Goal: Task Accomplishment & Management: Complete application form

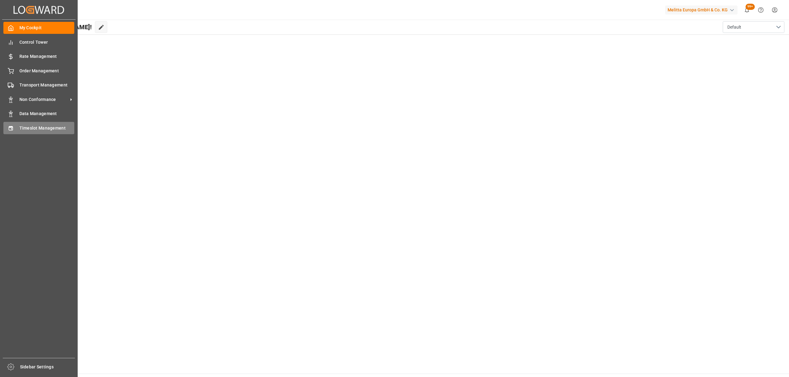
click at [15, 126] on div "Timeslot Management Timeslot Management" at bounding box center [38, 128] width 71 height 12
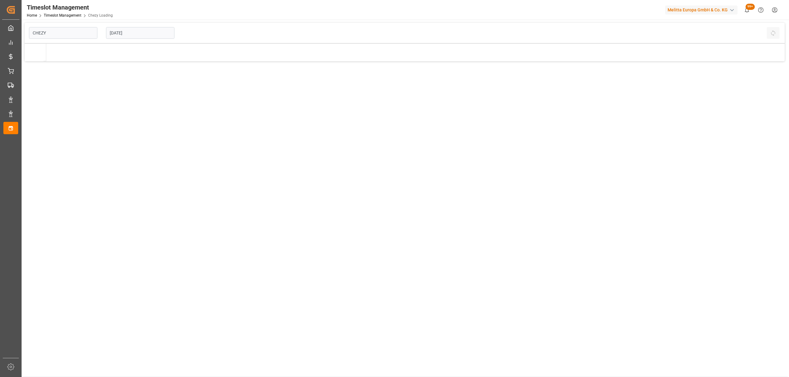
type input "Chezy Loading"
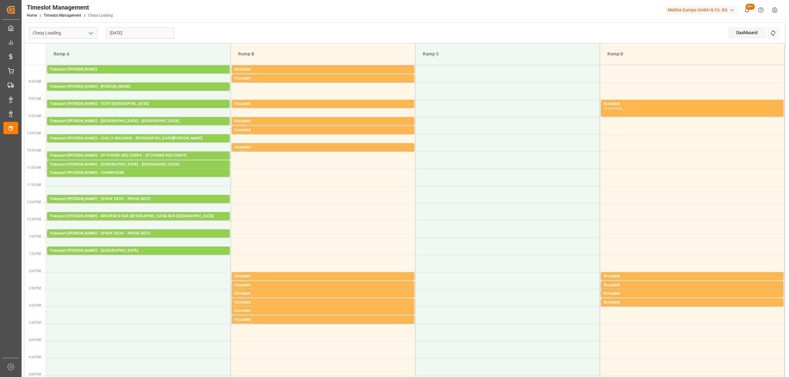
click at [141, 32] on input "[DATE]" at bounding box center [140, 33] width 68 height 12
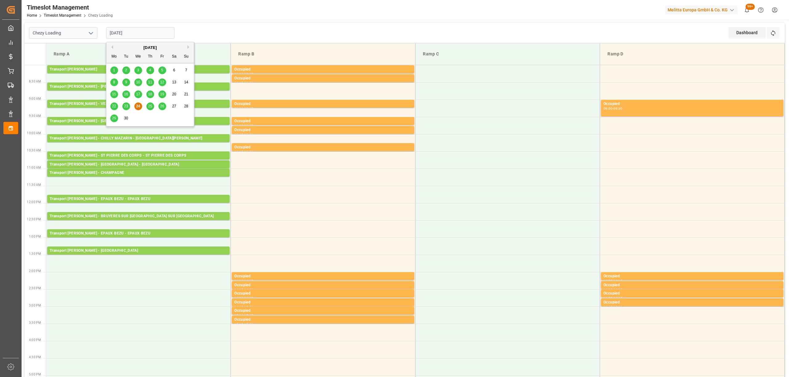
click at [146, 106] on div "25" at bounding box center [150, 106] width 8 height 7
type input "[DATE]"
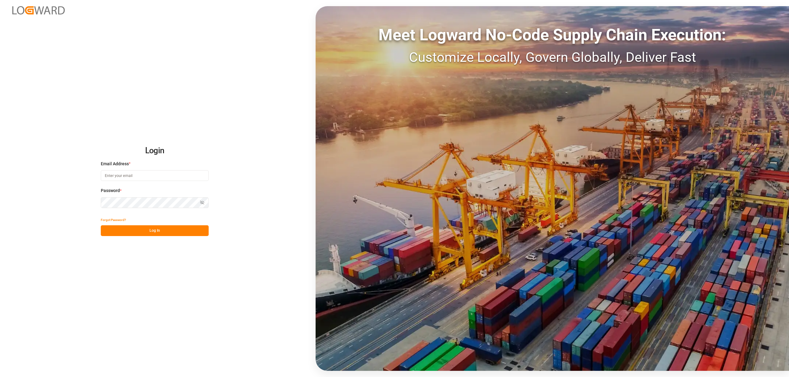
type input "[EMAIL_ADDRESS][PERSON_NAME][DOMAIN_NAME]"
click at [156, 228] on button "Log In" at bounding box center [155, 231] width 108 height 11
click at [156, 233] on div "Forgot Password? Please wait" at bounding box center [155, 226] width 108 height 22
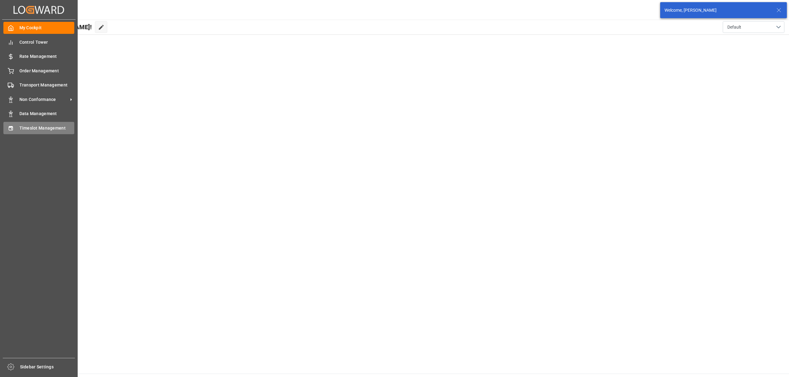
click at [11, 127] on icon at bounding box center [11, 128] width 6 height 6
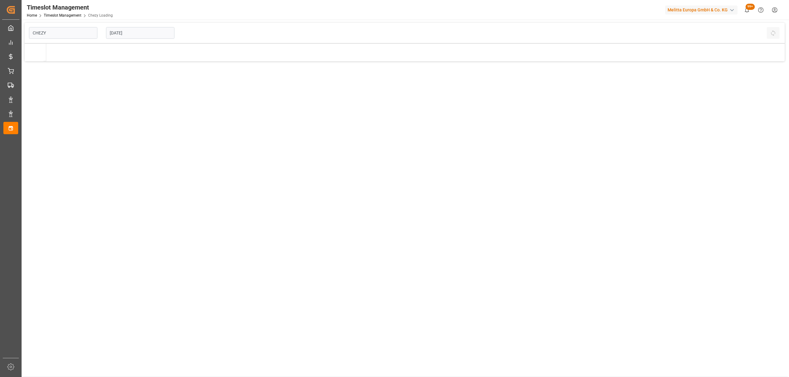
type input "Chezy Loading"
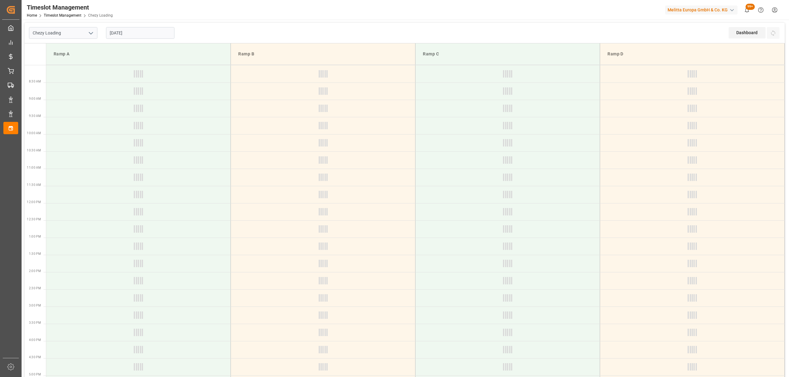
click at [137, 31] on input "[DATE]" at bounding box center [140, 33] width 68 height 12
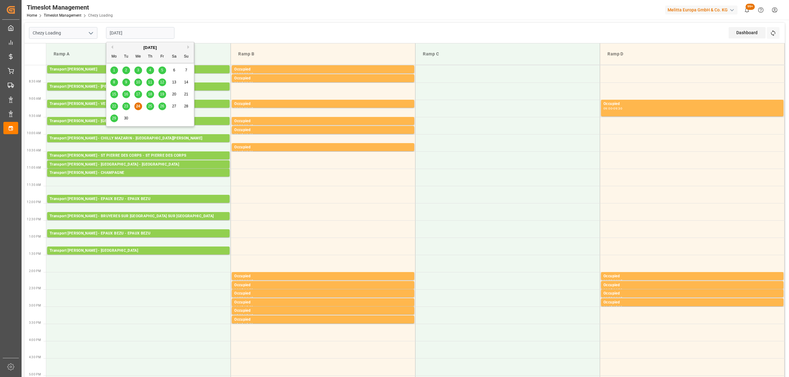
click at [146, 108] on div "22 23 24 25 26 27 28" at bounding box center [150, 106] width 84 height 12
click at [148, 108] on span "25" at bounding box center [150, 106] width 4 height 4
type input "[DATE]"
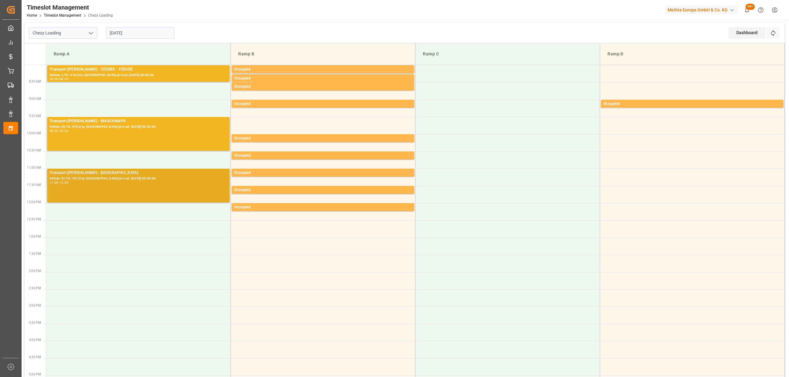
click at [145, 184] on div "11:00 - 12:00" at bounding box center [138, 182] width 177 height 3
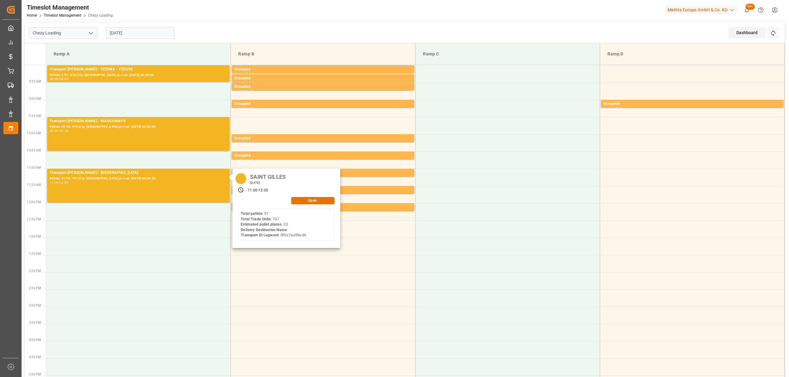
click at [315, 205] on div "SAINT GILLES Thursday, September 25, 2025 11:00 - 12:00 Open Total pallets : 57…" at bounding box center [286, 208] width 108 height 79
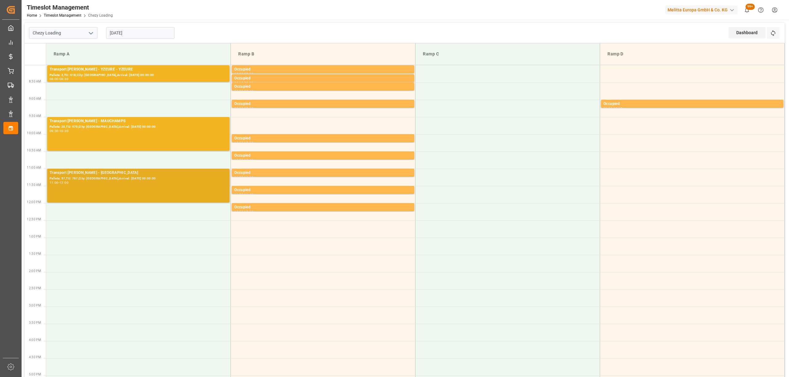
click at [192, 185] on div "11:00 - 12:00" at bounding box center [138, 182] width 177 height 3
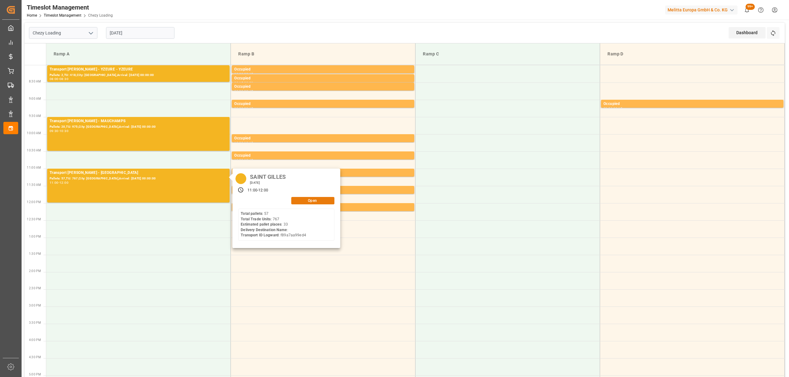
click at [304, 201] on button "Open" at bounding box center [312, 200] width 43 height 7
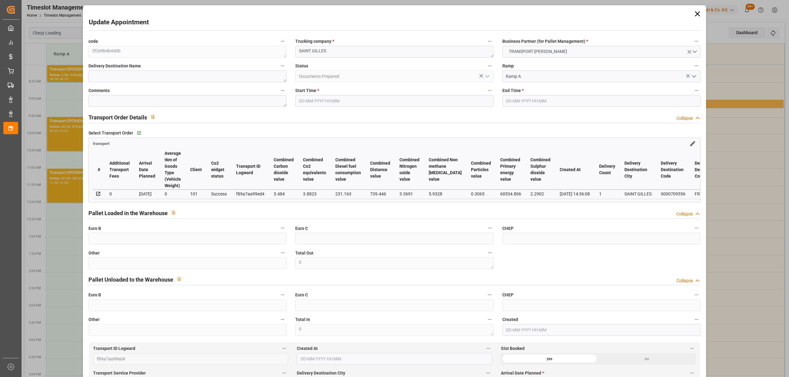
type input "33"
type input "1485.2"
type input "0"
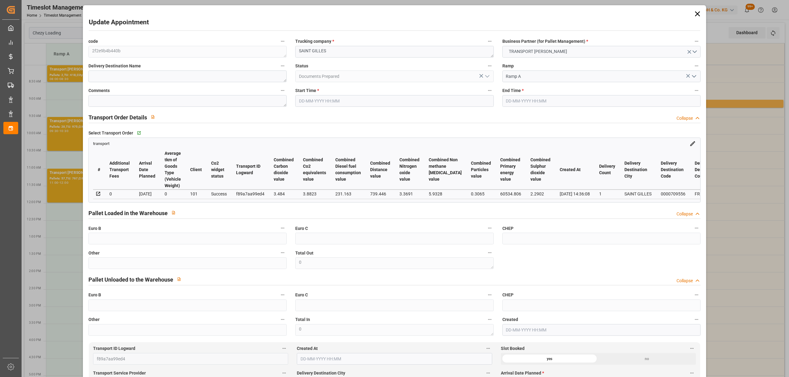
type input "1435.0002"
type input "-50.1998"
type input "0"
type input "6709.068"
type input "11051.976"
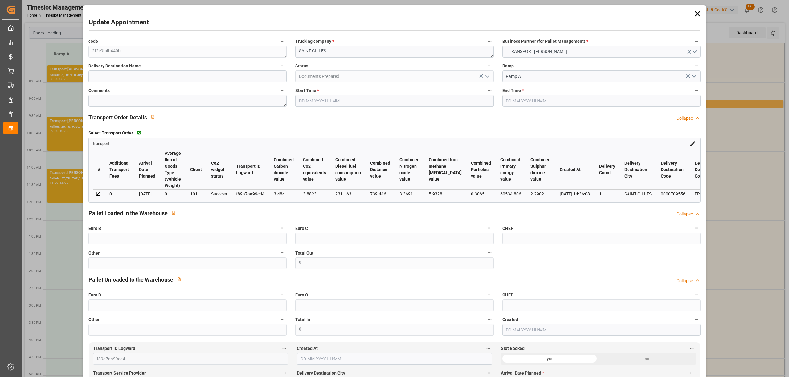
type input "42115.232"
type input "30"
type input "57"
type input "767"
type input "66"
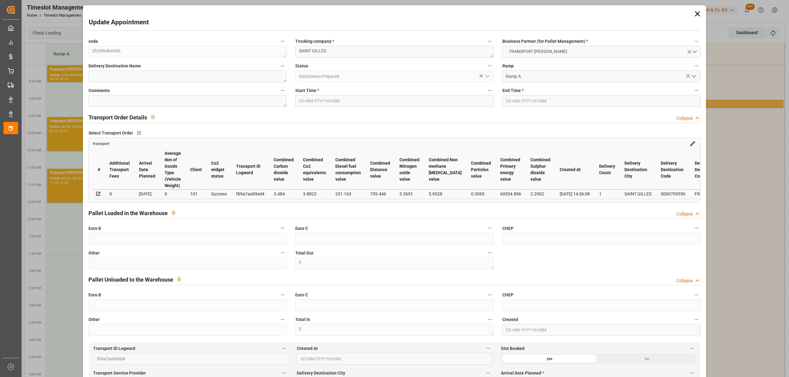
type input "101"
type input "9111.328"
type input "0"
type input "4710.8598"
type input "0"
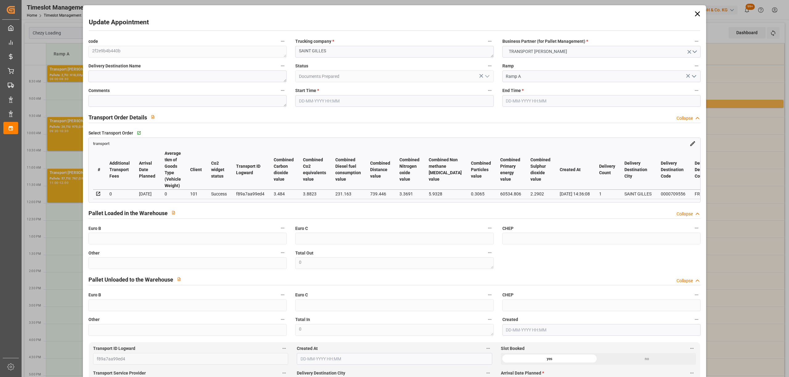
type input "0"
type input "21"
type input "35"
type input "25-09-2025 11:00"
type input "25-09-2025 12:00"
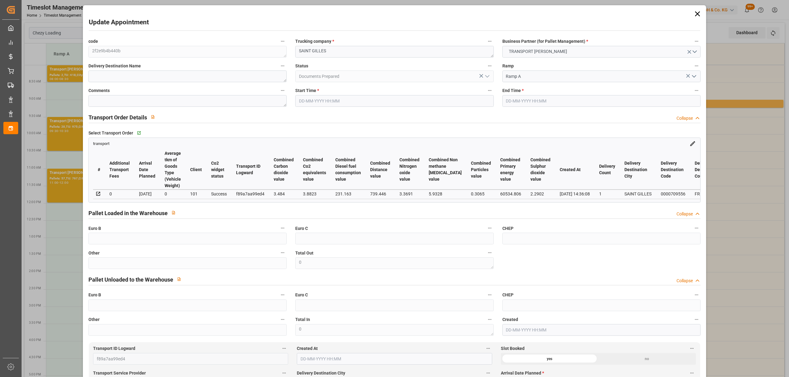
type input "22-09-2025 14:47"
type input "22-09-2025 14:36"
type input "29-09-2025"
type input "18-09-2025"
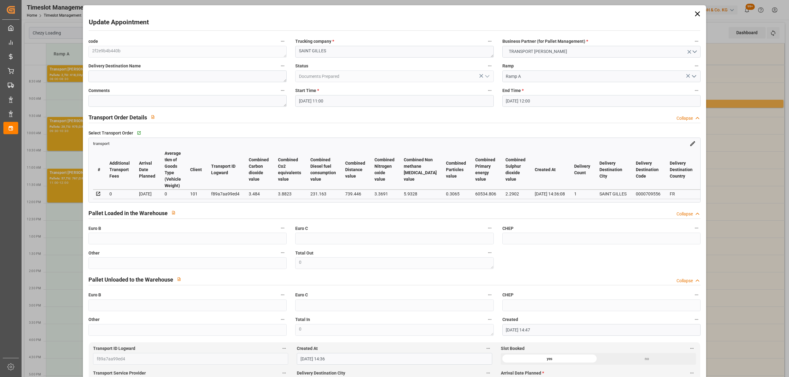
click at [694, 10] on icon at bounding box center [697, 14] width 9 height 9
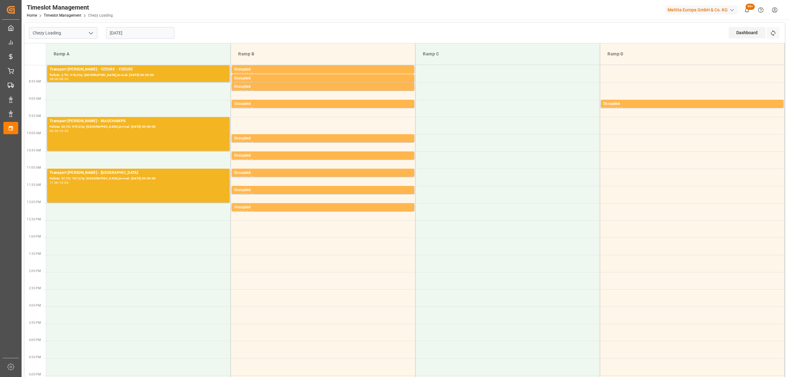
click at [165, 38] on input "[DATE]" at bounding box center [140, 33] width 68 height 12
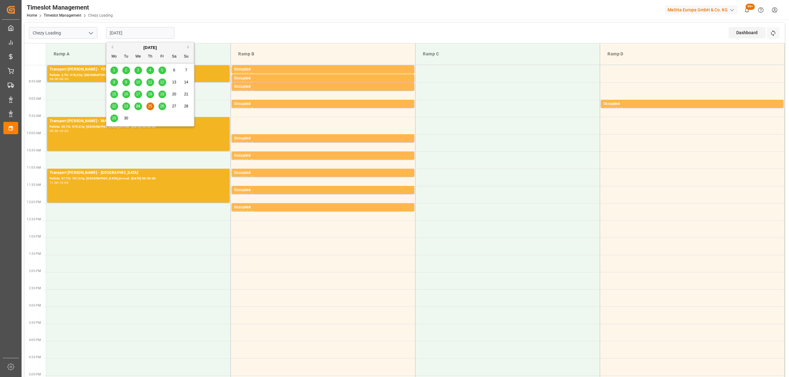
click at [134, 107] on div "24" at bounding box center [138, 106] width 8 height 7
type input "[DATE]"
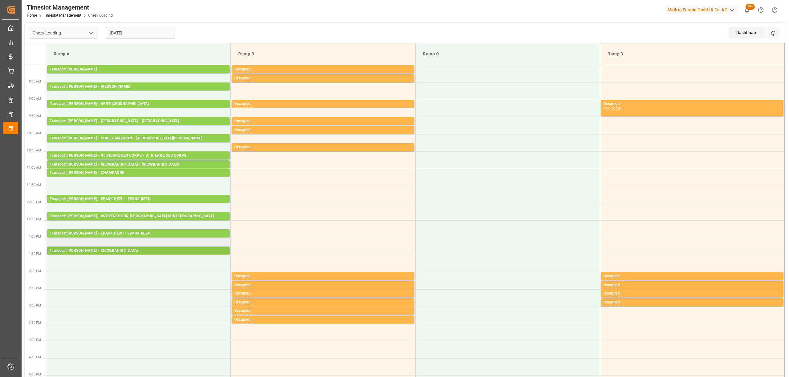
click at [146, 251] on div "Transport [PERSON_NAME] - [GEOGRAPHIC_DATA]" at bounding box center [138, 251] width 177 height 6
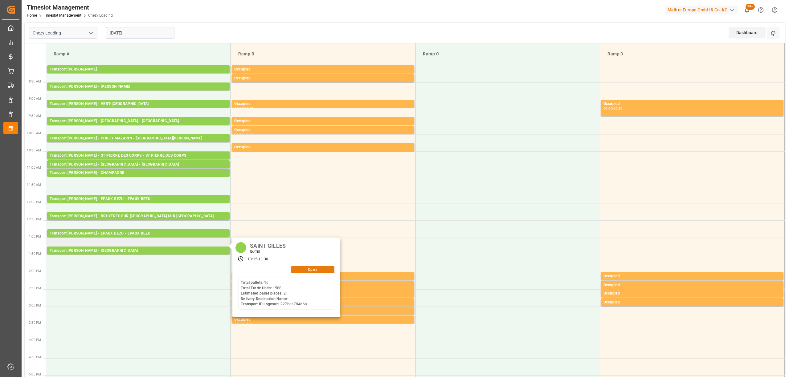
click at [301, 268] on button "Open" at bounding box center [312, 269] width 43 height 7
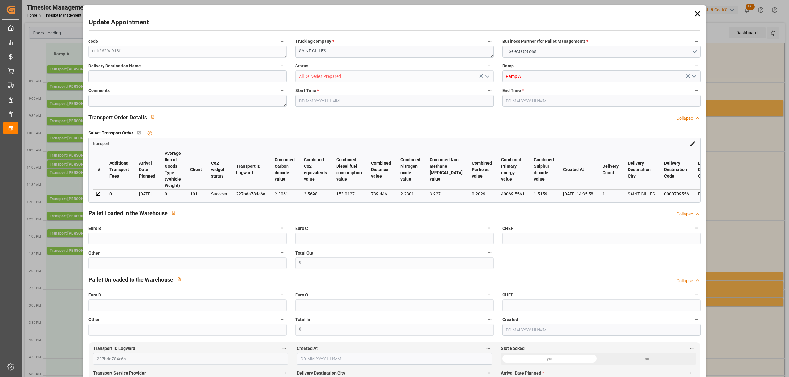
type input "21"
type input "1109.16"
type input "0"
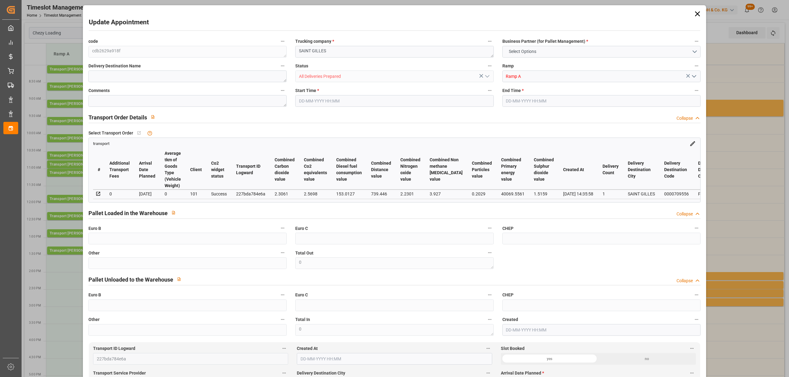
type input "1071.6704"
type input "-37.4896"
type input "38"
type input "4729.362"
type input "7199.064"
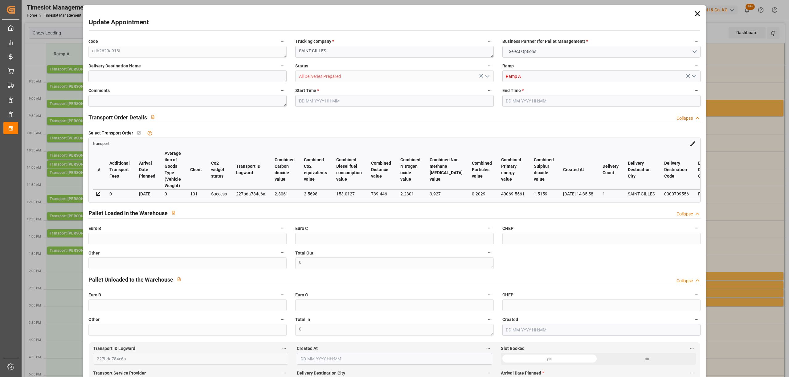
type input "26095.88"
type input "30"
type input "16"
type input "1588"
type input "38"
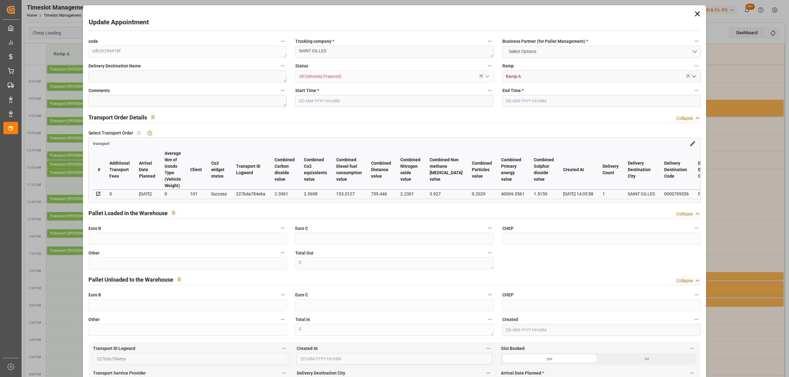
type input "101"
type input "6031.024"
type input "0"
type input "4710.8598"
type input "0"
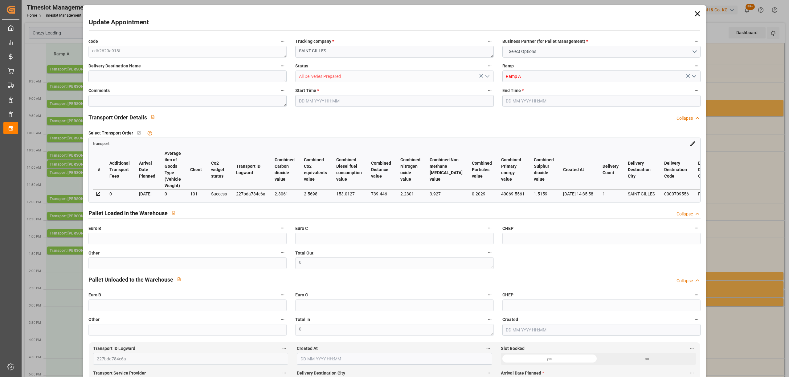
type input "0"
type input "21"
type input "35"
type input "24-09-2025 13:15"
type input "24-09-2025 13:30"
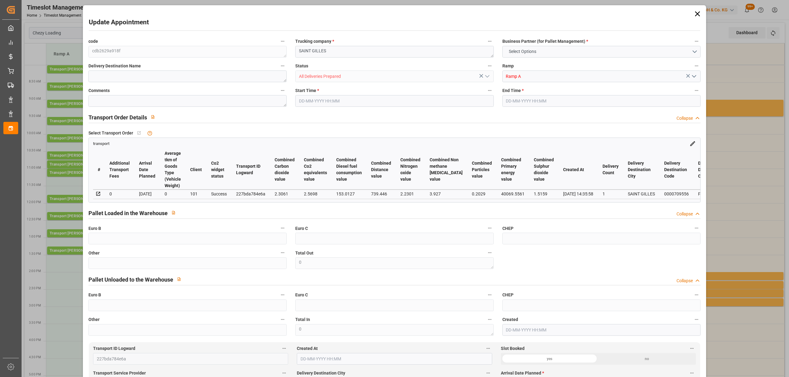
type input "22-09-2025 14:46"
type input "22-09-2025 14:35"
type input "22-09-2025"
type input "18-09-2025"
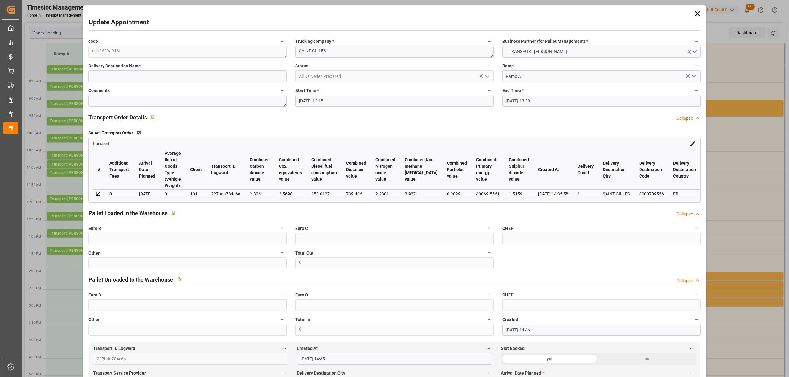
drag, startPoint x: 697, startPoint y: 13, endPoint x: 585, endPoint y: 5, distance: 112.1
click at [696, 12] on icon at bounding box center [696, 13] width 5 height 5
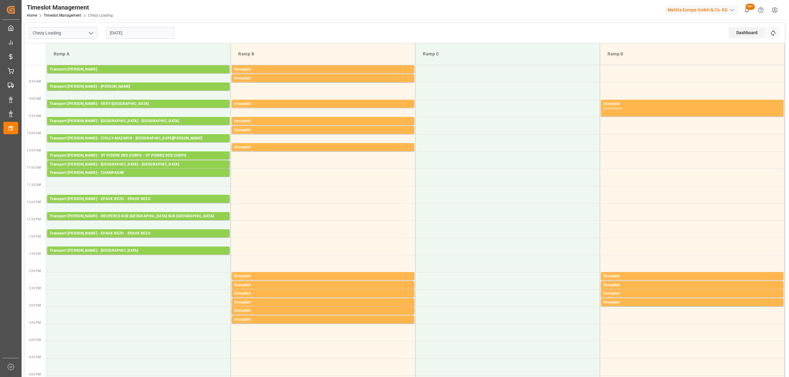
click at [147, 28] on input "[DATE]" at bounding box center [140, 33] width 68 height 12
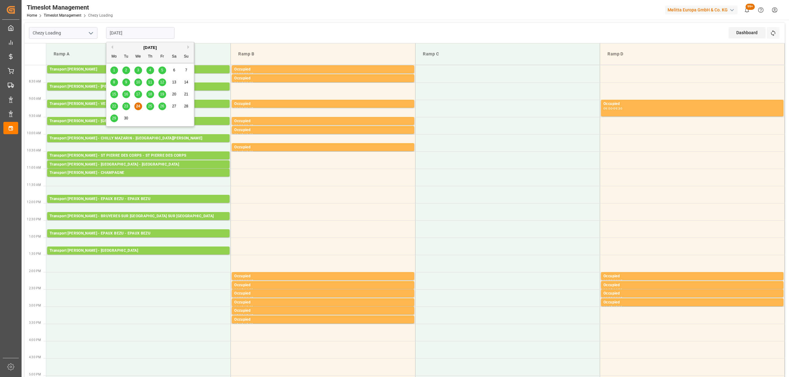
click at [128, 107] on span "23" at bounding box center [126, 106] width 4 height 4
type input "23-09-2025"
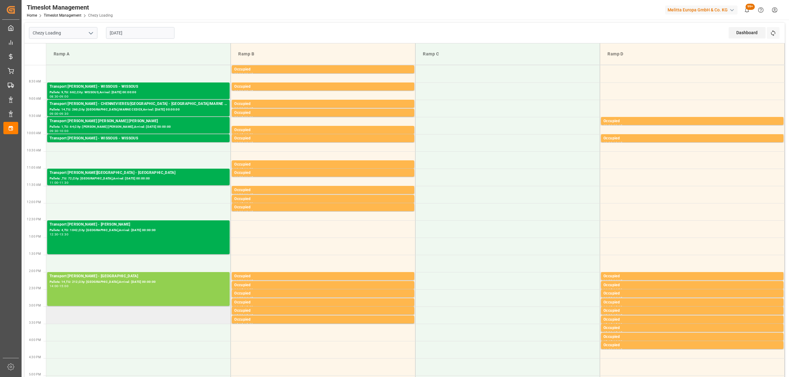
drag, startPoint x: 115, startPoint y: 308, endPoint x: 125, endPoint y: 292, distance: 18.9
click at [115, 308] on td at bounding box center [138, 315] width 185 height 17
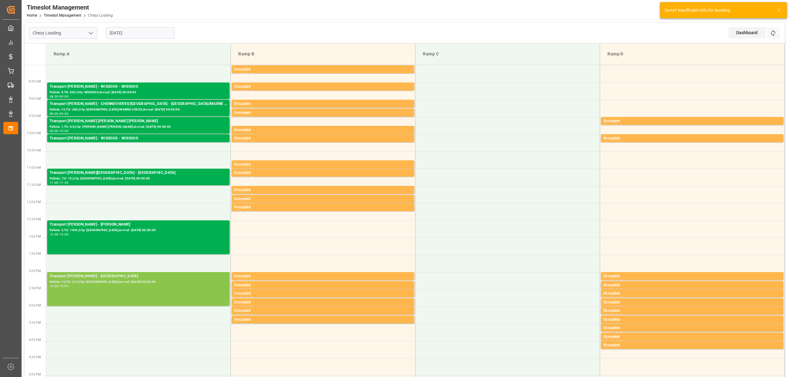
click at [125, 292] on div "Transport Delisle - SAINT GILLES - SAINT GILLES Pallets: 14,TU: 212,City: SAINT…" at bounding box center [138, 289] width 177 height 31
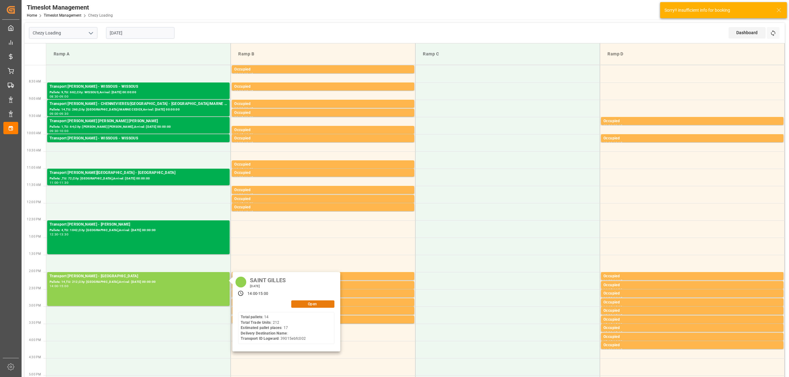
click at [317, 305] on button "Open" at bounding box center [312, 304] width 43 height 7
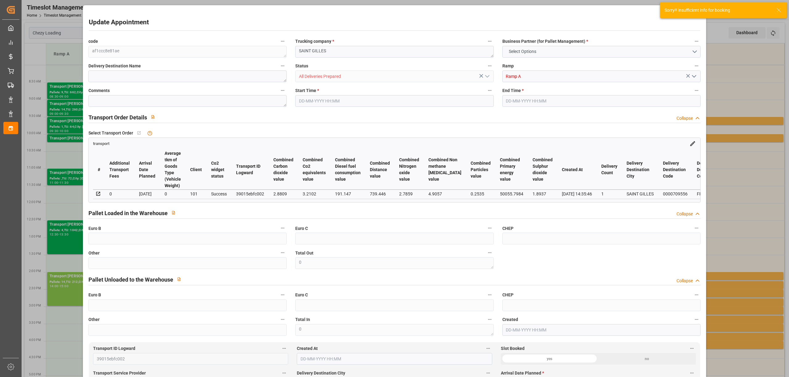
type input "17"
type input "913.24"
type input "0"
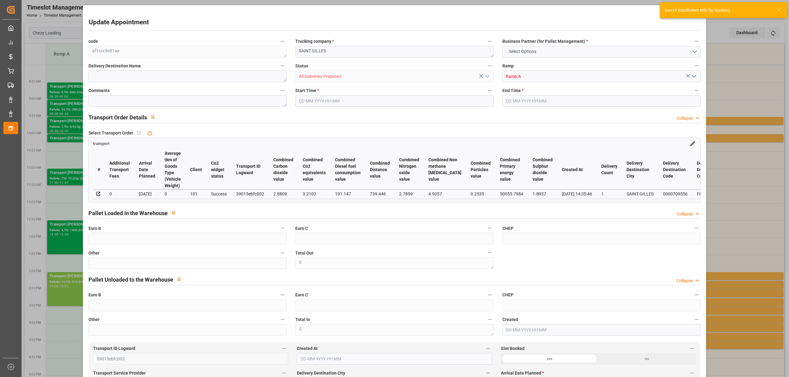
type input "882.3725"
type input "-30.8675"
type input "21"
type input "7419.84"
type input "8430.544"
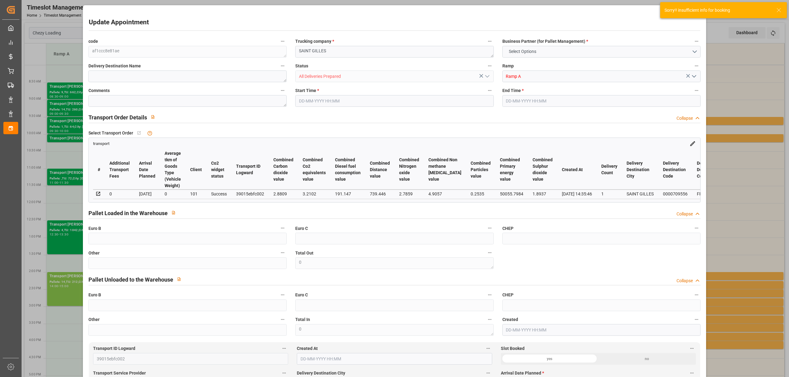
type input "16551.188"
type input "30"
type input "14"
type input "212"
type input "23"
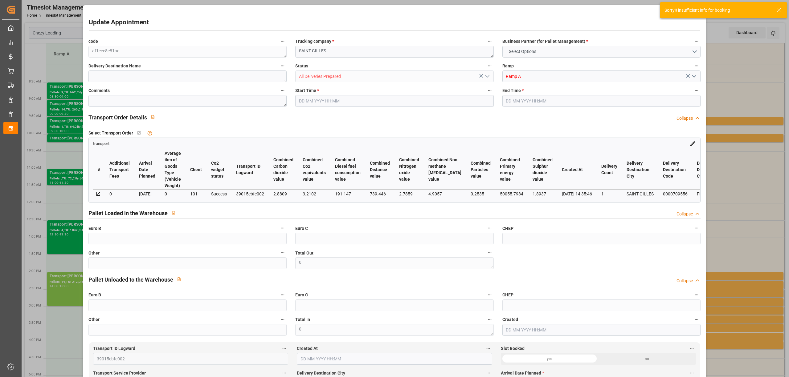
type input "101"
type input "7534.092"
type input "0"
type input "4710.8598"
type input "0"
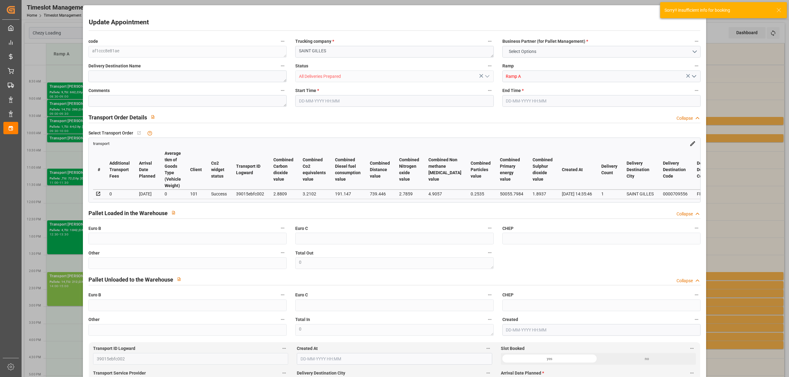
type input "0"
type input "21"
type input "35"
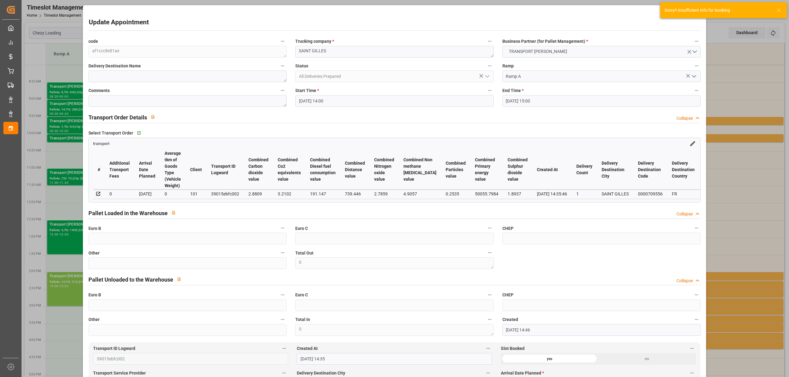
type input "23-09-2025 14:00"
type input "23-09-2025 15:00"
type input "22-09-2025 14:46"
type input "22-09-2025 14:35"
type input "26-09-2025"
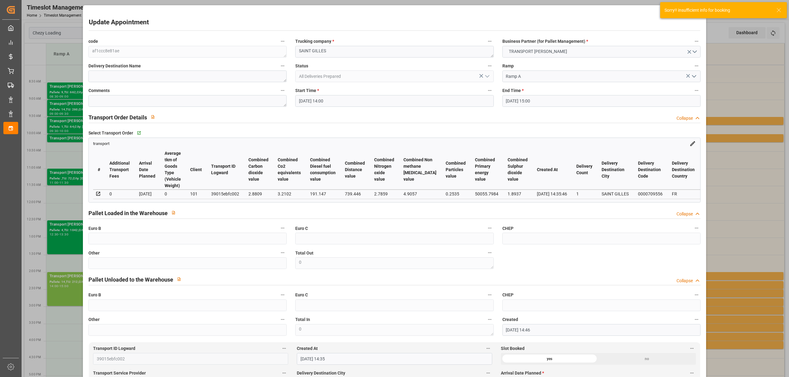
type input "19-09-2025"
type input "23-09-2025"
drag, startPoint x: 308, startPoint y: 100, endPoint x: 328, endPoint y: 105, distance: 21.1
click at [309, 100] on input "23-09-2025 14:00" at bounding box center [394, 101] width 198 height 12
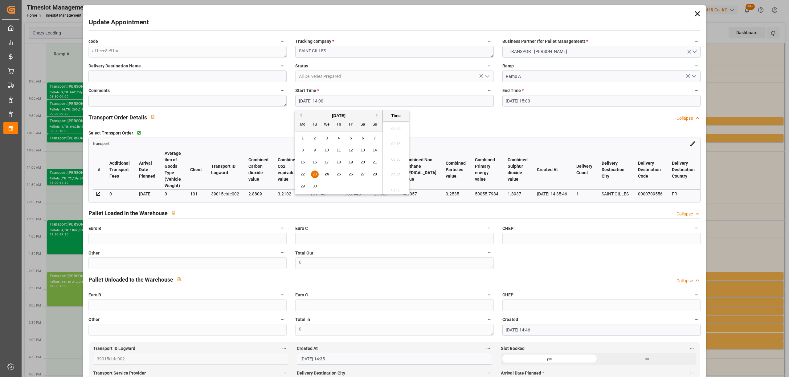
scroll to position [834, 0]
click at [325, 175] on span "24" at bounding box center [326, 174] width 4 height 4
drag, startPoint x: 395, startPoint y: 188, endPoint x: 398, endPoint y: 188, distance: 3.7
click at [395, 188] on li "14:30" at bounding box center [396, 188] width 26 height 15
type input "24-09-2025 14:30"
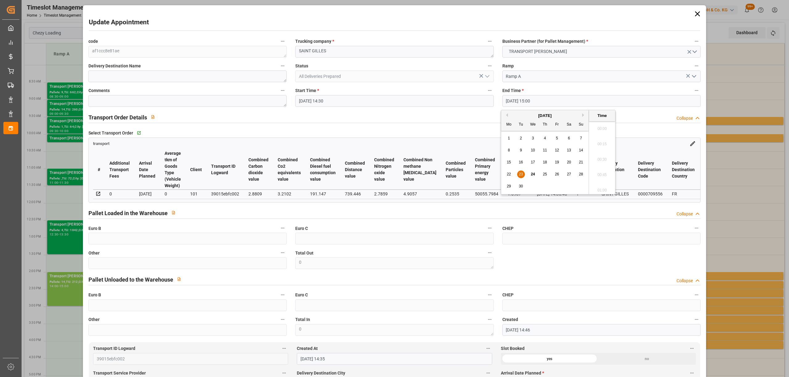
click at [519, 103] on input "23-09-2025 15:00" at bounding box center [601, 101] width 198 height 12
click at [532, 174] on span "24" at bounding box center [532, 174] width 4 height 4
type input "24-09-2025 15:00"
click at [609, 160] on li "15:00" at bounding box center [602, 157] width 26 height 15
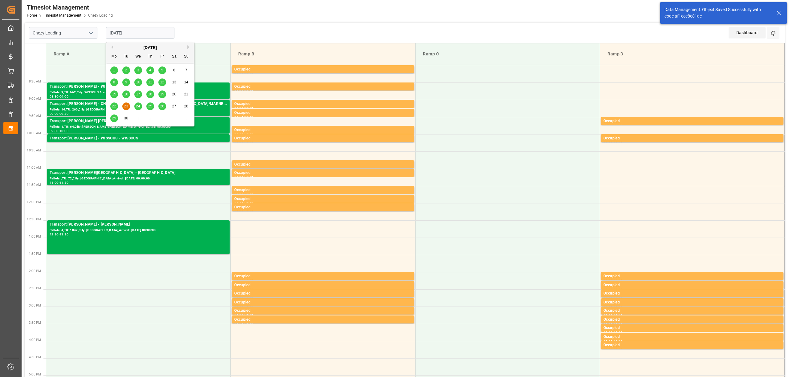
click at [161, 36] on input "23-09-2025" at bounding box center [140, 33] width 68 height 12
click at [138, 108] on span "24" at bounding box center [138, 106] width 4 height 4
type input "[DATE]"
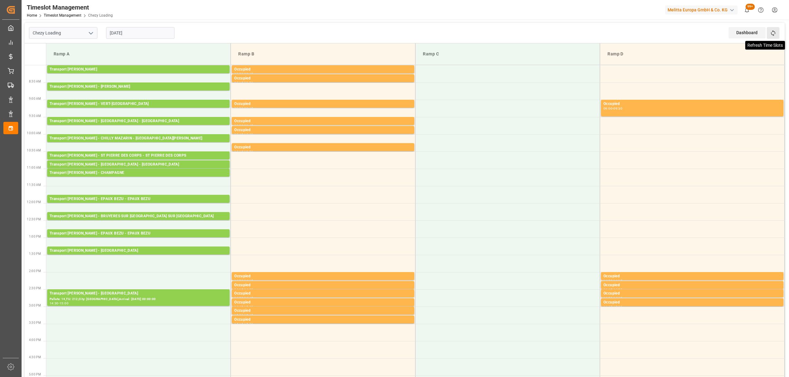
click at [773, 32] on icon at bounding box center [773, 33] width 6 height 6
click at [770, 31] on icon at bounding box center [773, 33] width 6 height 6
click at [449, 188] on tbody "Transport Delisle - LISIEUX - LISIEUX Pallets: ,TU: 481,City: LISIEUX,Arrival: …" at bounding box center [415, 315] width 738 height 500
click at [781, 31] on div "Dashboard View Dashboard Refresh Time Slots" at bounding box center [756, 33] width 56 height 20
click at [778, 31] on button "Refresh Time Slots" at bounding box center [772, 33] width 13 height 12
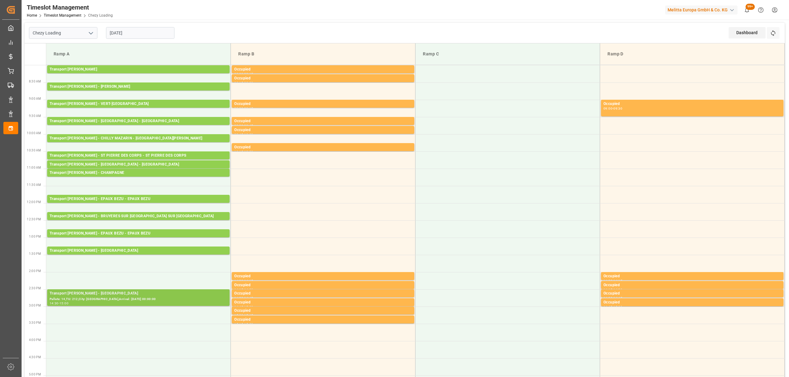
click at [144, 298] on div "Pallets: 14,TU: 212,City: SAINT GILLES,Arrival: 2025-09-26 00:00:00" at bounding box center [138, 299] width 177 height 5
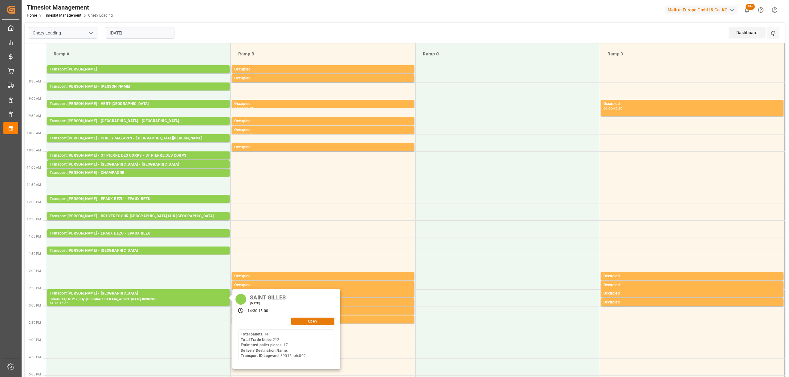
click at [321, 322] on button "Open" at bounding box center [312, 321] width 43 height 7
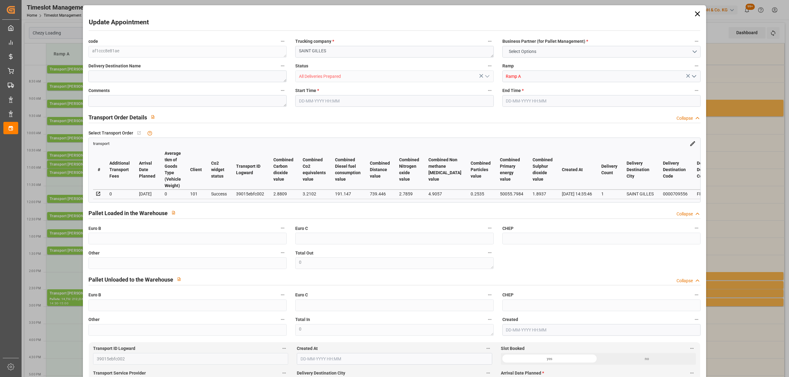
type input "17"
type input "913.24"
type input "0"
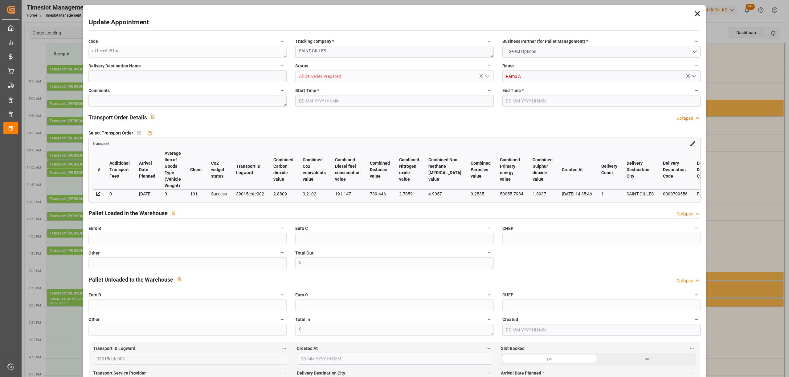
type input "882.3725"
type input "-30.8675"
type input "21"
type input "7419.84"
type input "8430.544"
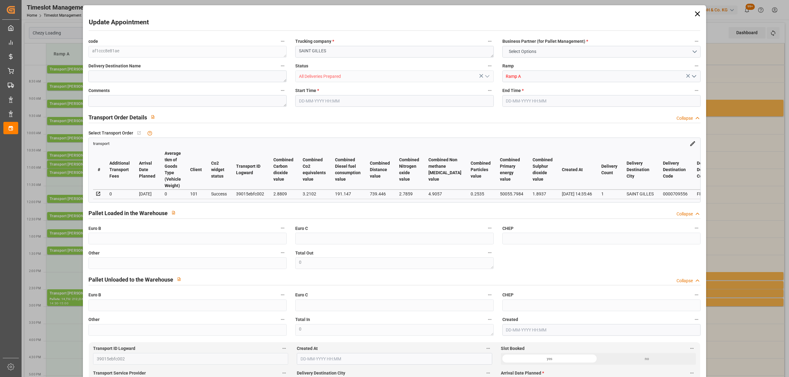
type input "16551.188"
type input "30"
type input "14"
type input "212"
type input "23"
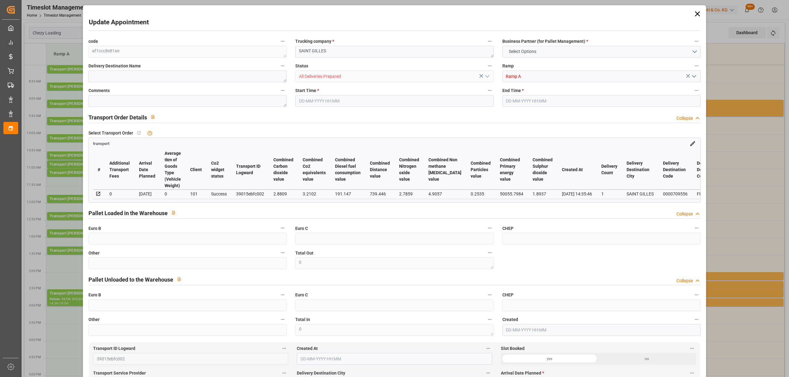
type input "101"
type input "7534.092"
type input "0"
type input "4710.8598"
type input "0"
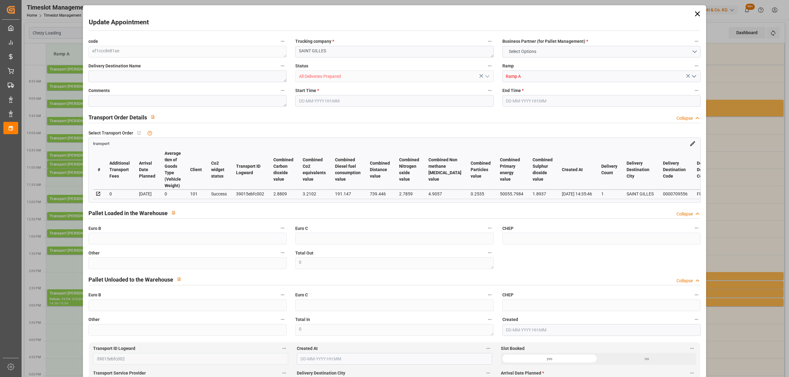
type input "0"
type input "21"
type input "35"
type input "24-09-2025 14:30"
type input "24-09-2025 15:00"
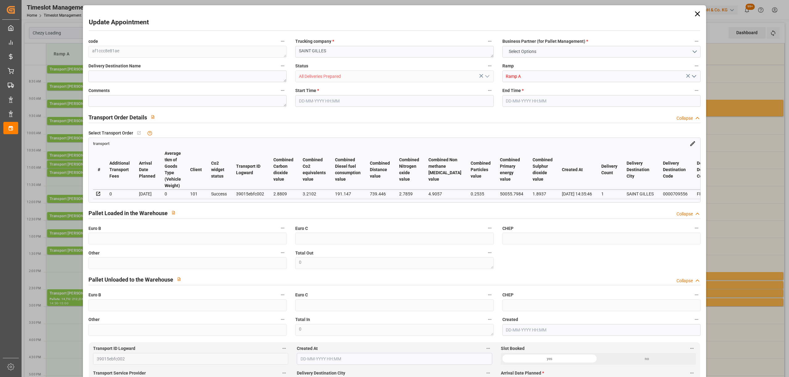
type input "22-09-2025 14:46"
type input "22-09-2025 14:35"
type input "26-09-2025"
type input "19-09-2025"
type input "23-09-2025"
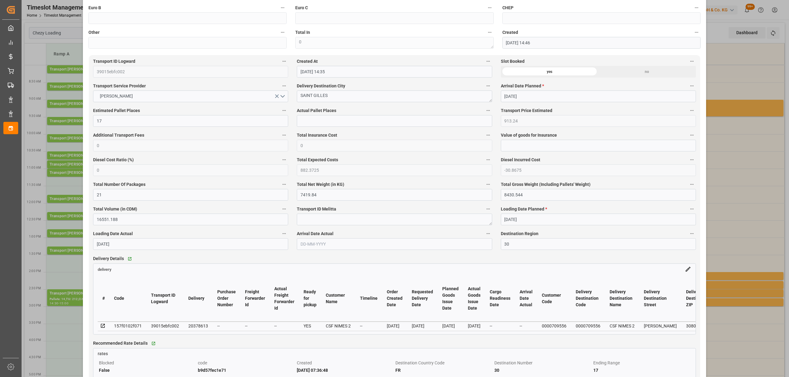
scroll to position [0, 0]
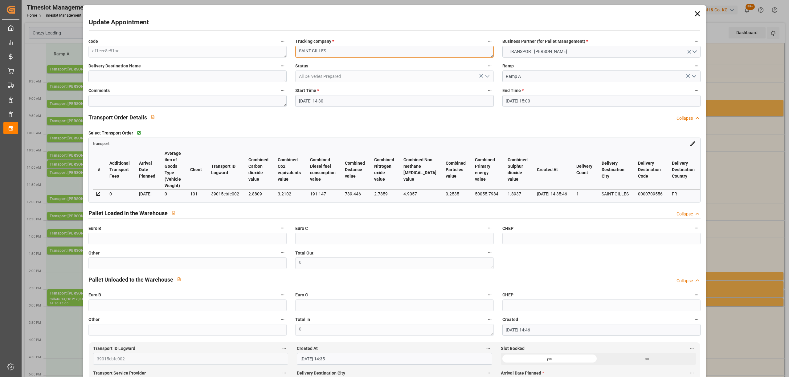
click at [299, 51] on textarea "SAINT GILLES" at bounding box center [394, 52] width 198 height 12
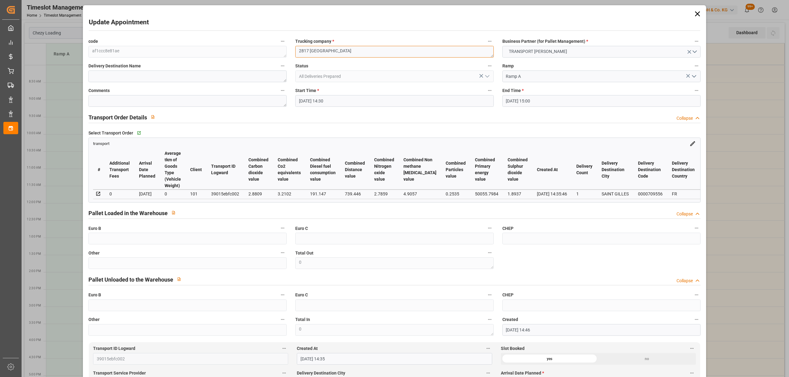
type textarea "2817 SAINT GILLES"
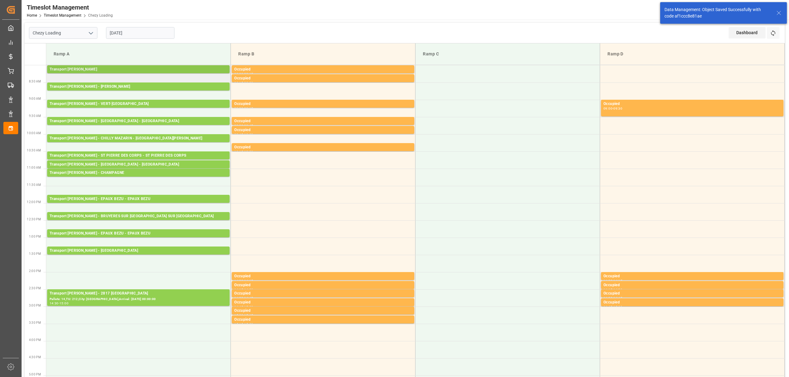
click at [145, 71] on div "Transport [PERSON_NAME]" at bounding box center [138, 70] width 177 height 6
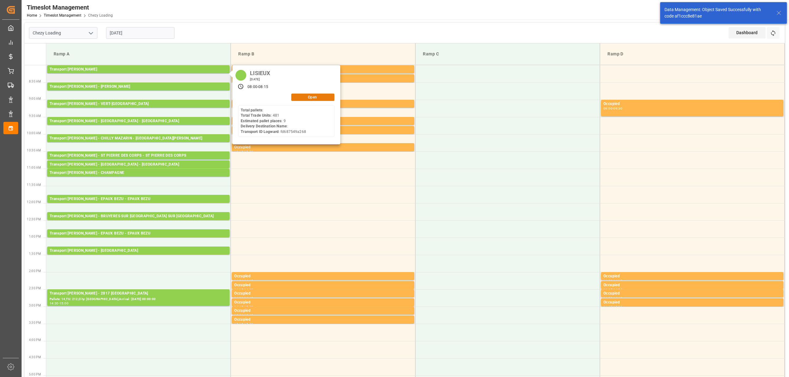
click at [320, 95] on button "Open" at bounding box center [312, 97] width 43 height 7
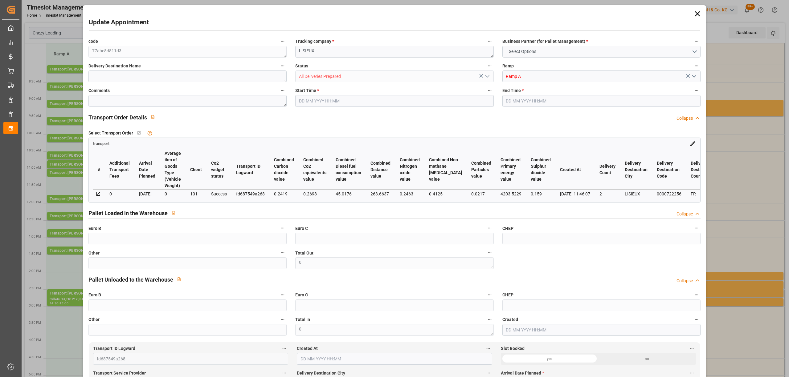
type input "9"
type input "312.54"
type input "0"
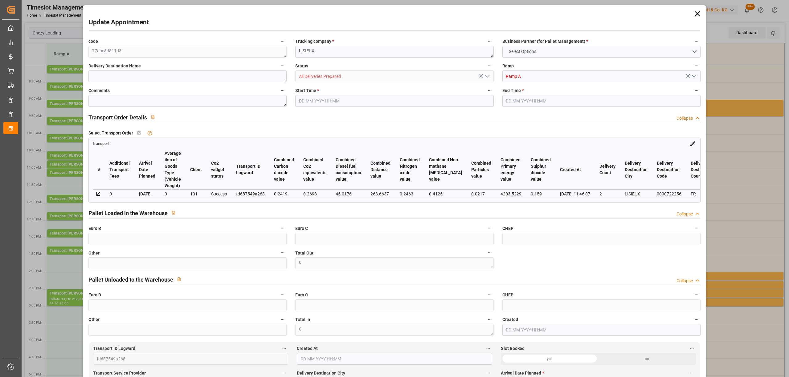
type input "301.9761"
type input "-10.5639"
type input "2"
type input "1621.003"
type input "2687.839"
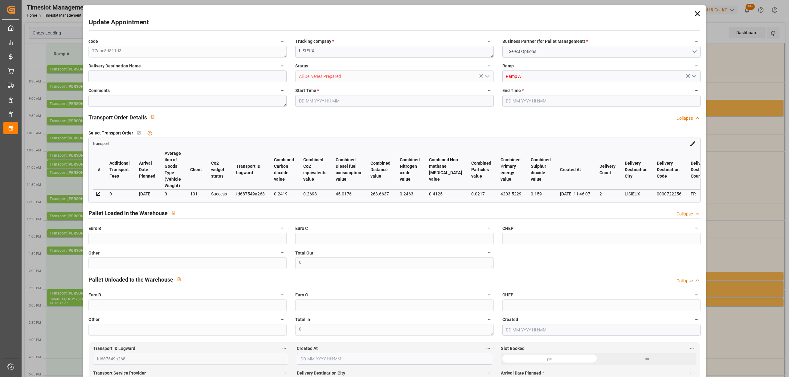
type input "5590.249"
type input "14"
type input "0"
type input "481"
type input "36"
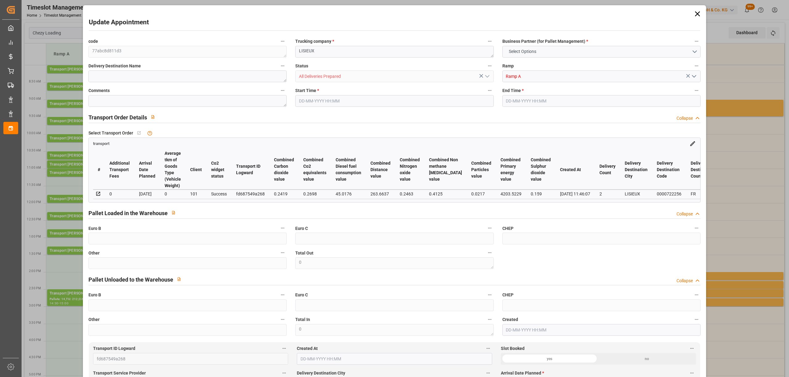
type input "101"
type input "1859.839"
type input "0"
type input "4710.8598"
type input "0"
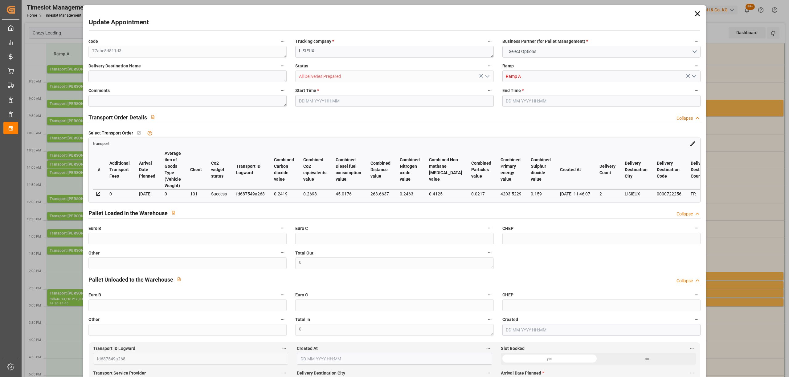
type input "0"
type input "21"
type input "35"
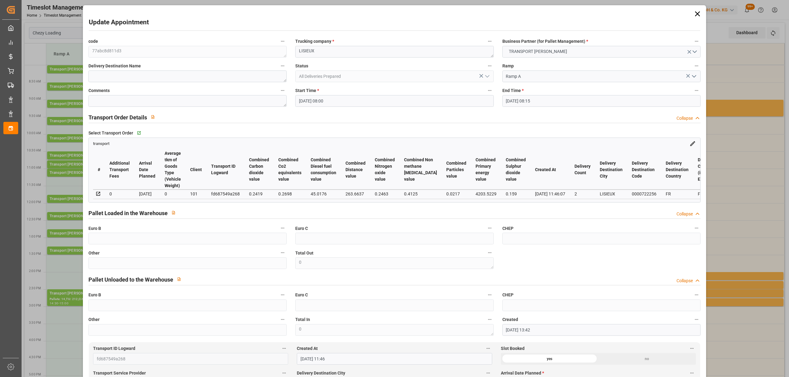
type input "24-09-2025 08:00"
type input "24-09-2025 08:15"
type input "18-09-2025 13:42"
type input "18-09-2025 11:46"
type input "[DATE]"
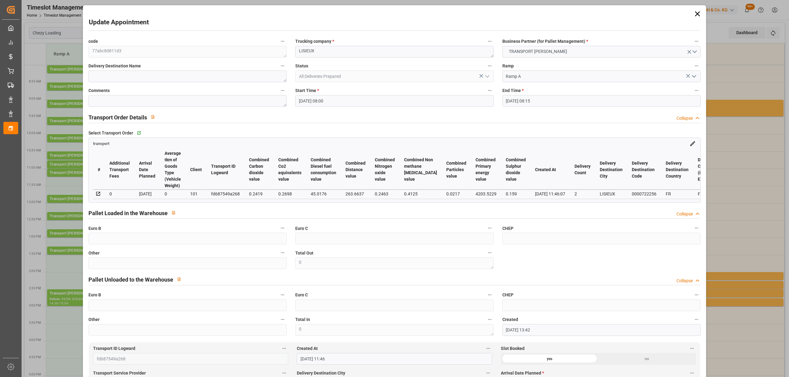
type input "[DATE]"
click at [298, 51] on textarea "LISIEUX" at bounding box center [394, 52] width 198 height 12
type textarea "2799 LISIEUX"
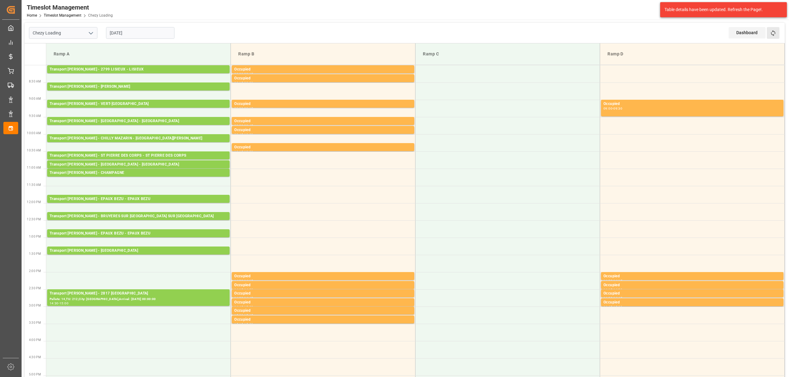
click at [777, 35] on button "Refresh Time Slots" at bounding box center [772, 33] width 13 height 12
